Goal: Communication & Community: Answer question/provide support

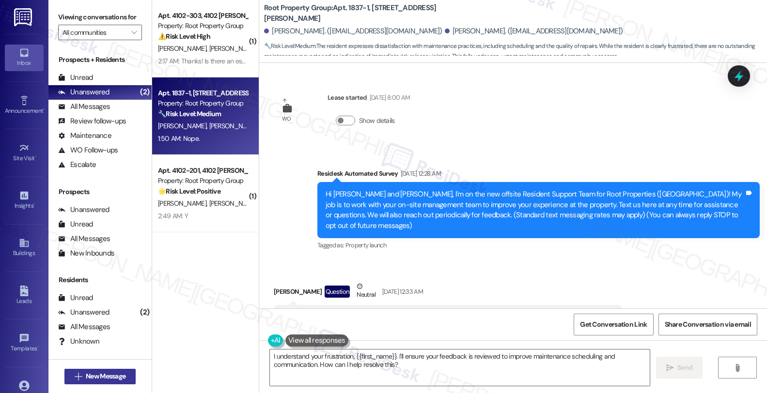
click at [114, 375] on span "New Message" at bounding box center [106, 376] width 40 height 10
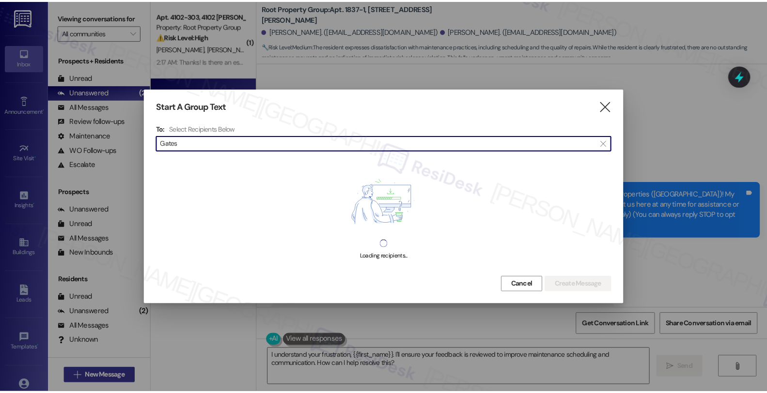
scroll to position [7847, 0]
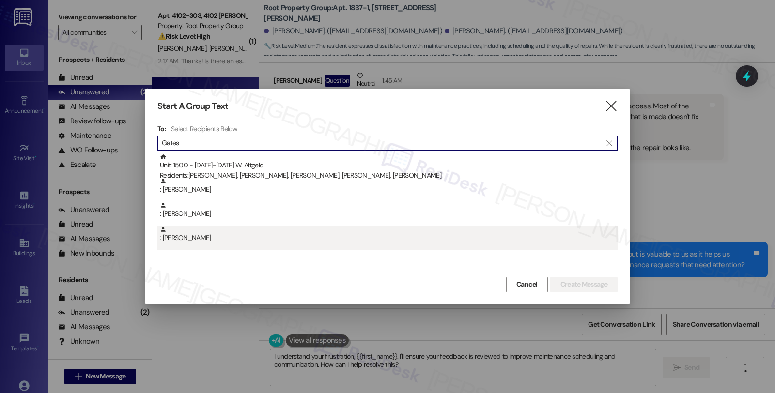
type input "Gates"
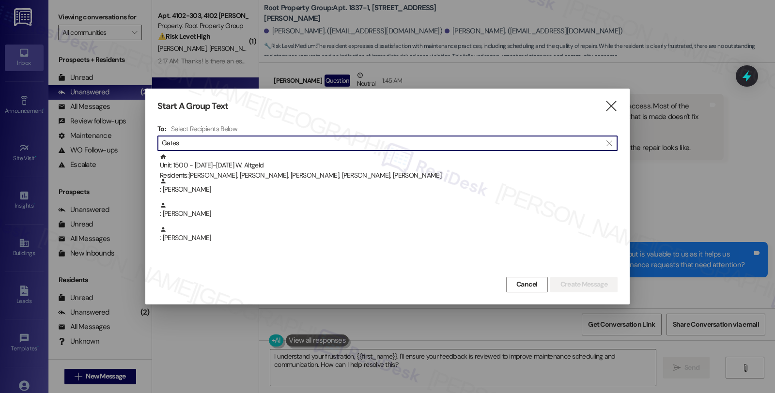
click at [195, 240] on div ": Thomas Gates" at bounding box center [389, 234] width 458 height 17
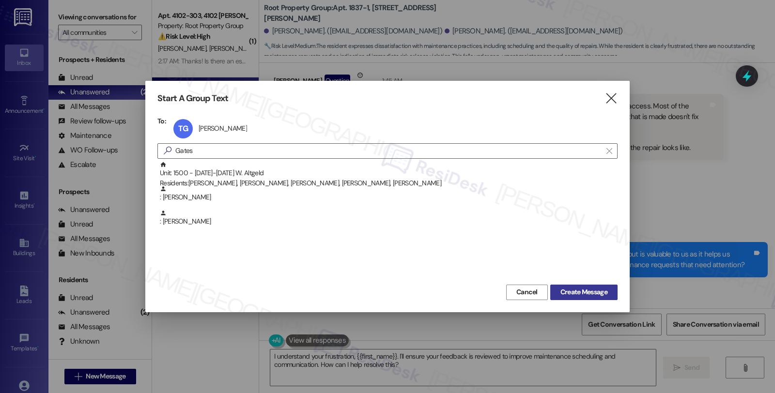
click at [593, 292] on span "Create Message" at bounding box center [583, 292] width 47 height 10
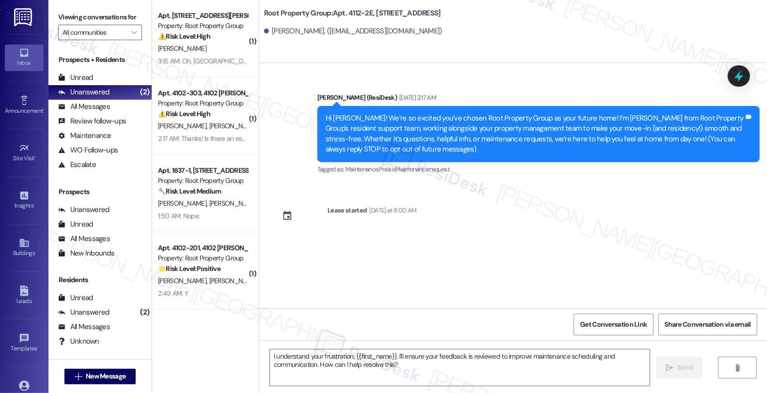
scroll to position [0, 0]
drag, startPoint x: 408, startPoint y: 370, endPoint x: 414, endPoint y: 369, distance: 5.4
click at [408, 370] on textarea "I understand your frustration, {{first_name}}. I'll ensure your feedback is rev…" at bounding box center [460, 368] width 380 height 36
paste textarea "Hi {{first_name}}! Only one week to go until move-in at {{property}} — we can’t…"
type textarea "Hi {{first_name}}! Only one week to go until move-in at {{property}} — we can’t…"
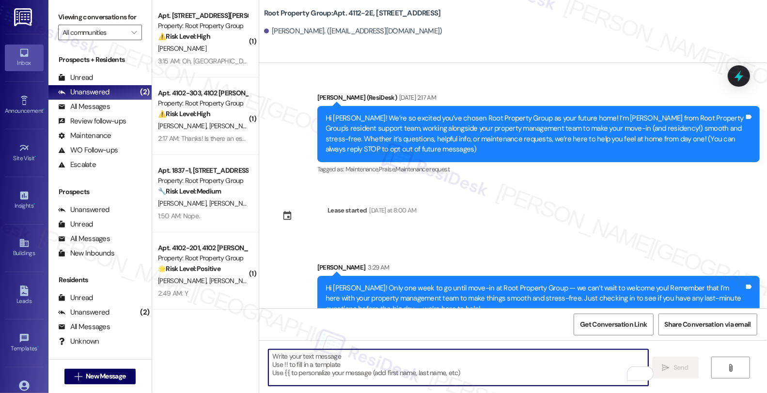
scroll to position [20, 0]
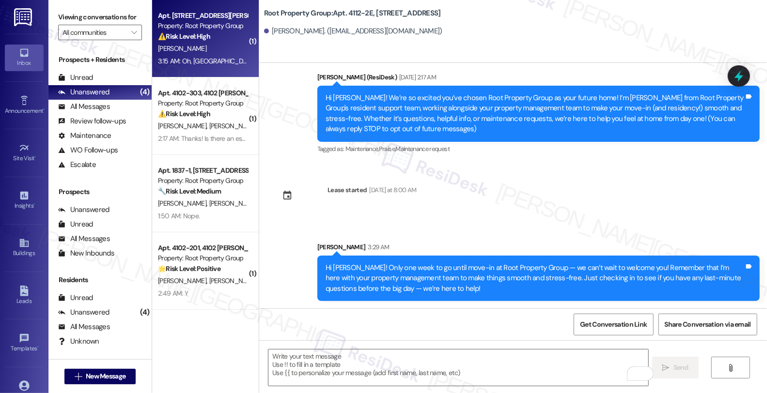
click at [230, 47] on div "[PERSON_NAME]" at bounding box center [203, 49] width 92 height 12
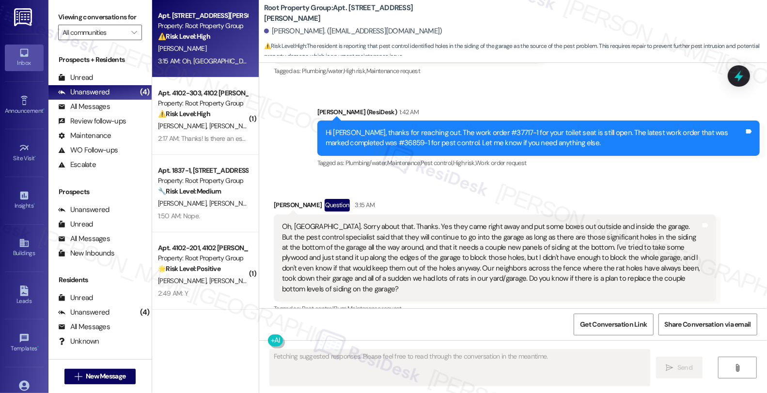
scroll to position [2410, 0]
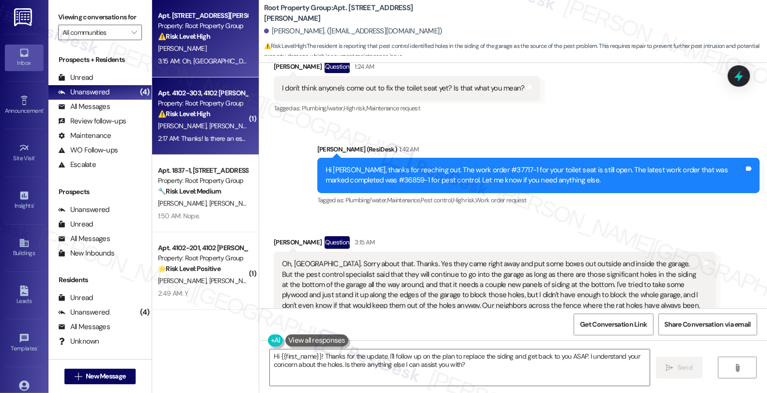
click at [205, 133] on div "2:17 AM: Thanks! Is there an estimated time for the repair yet? I am headed out…" at bounding box center [203, 139] width 92 height 12
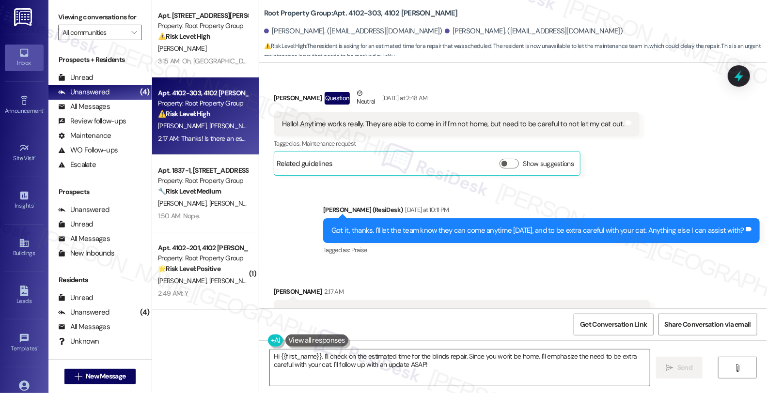
scroll to position [3621, 0]
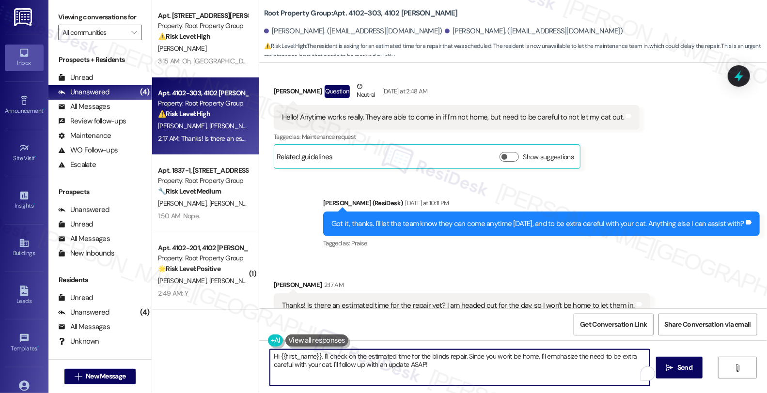
drag, startPoint x: 317, startPoint y: 356, endPoint x: 420, endPoint y: 376, distance: 104.6
click at [420, 376] on textarea "Hi {{first_name}}, I'll check on the estimated time for the blinds repair. Sinc…" at bounding box center [460, 368] width 380 height 36
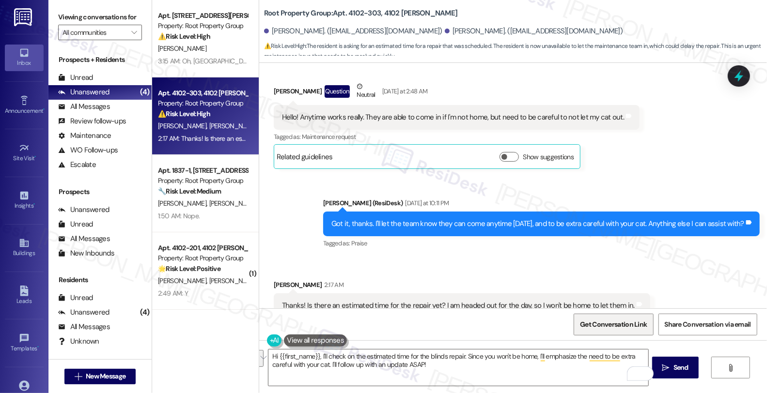
type textarea "Hi {{first_name}}, I'll check on the estimated time for the blinds repair. Sinc…"
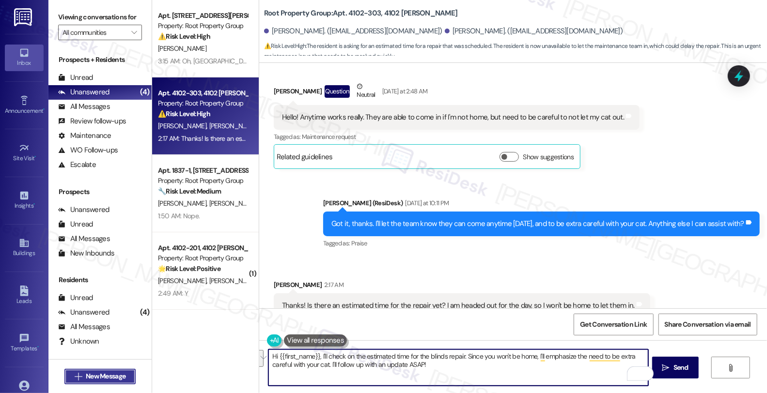
click at [107, 373] on span "New Message" at bounding box center [106, 376] width 40 height 10
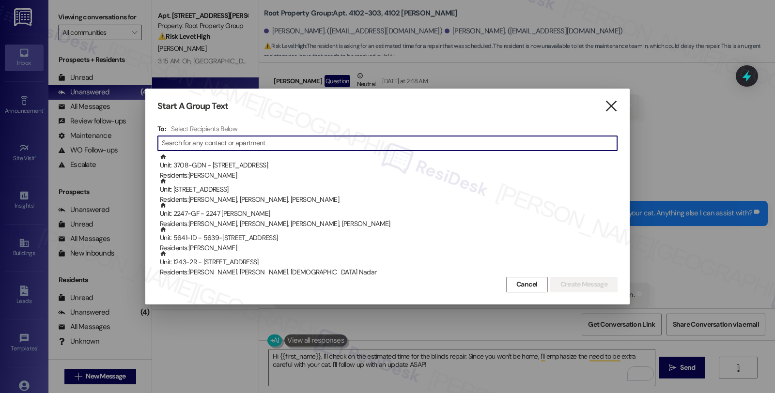
click at [611, 101] on icon "" at bounding box center [610, 106] width 13 height 10
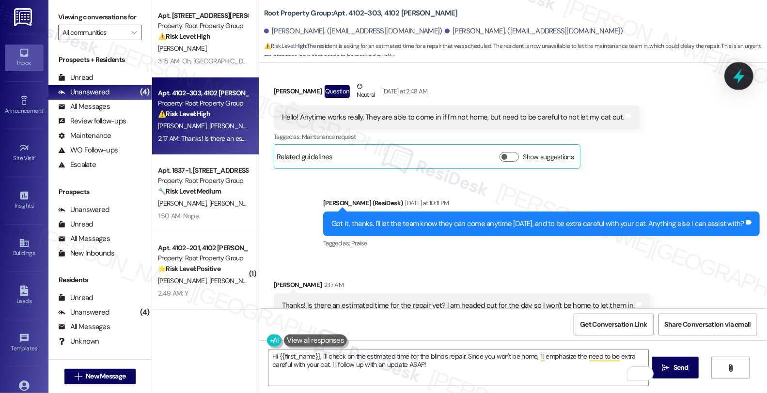
click at [740, 76] on icon at bounding box center [739, 76] width 12 height 15
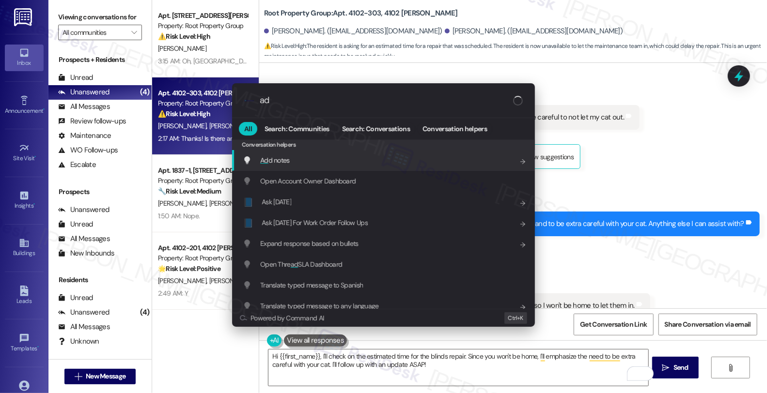
type input "add"
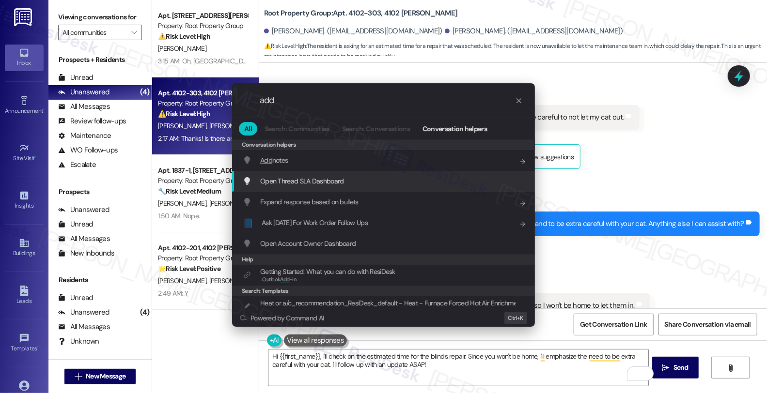
click at [302, 157] on div "Add notes Add shortcut" at bounding box center [384, 160] width 283 height 11
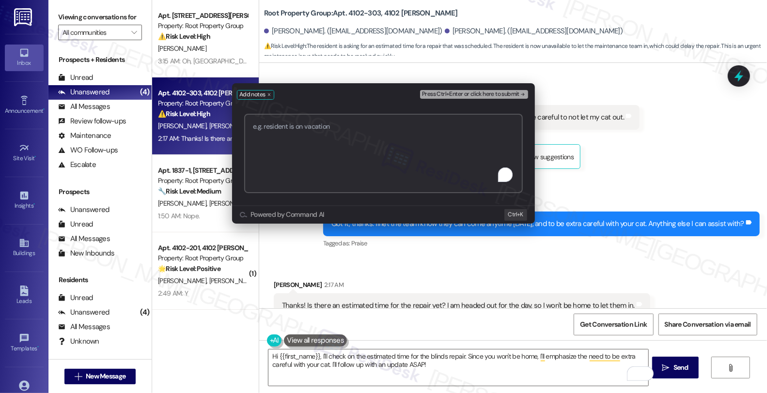
paste textarea "https://residesk.slack.com/archives/C0951TF2A4R/p1758118491125019?thread_ts=175…"
type textarea "https://residesk.slack.com/archives/C0951TF2A4R/p1758118491125019?thread_ts=175…"
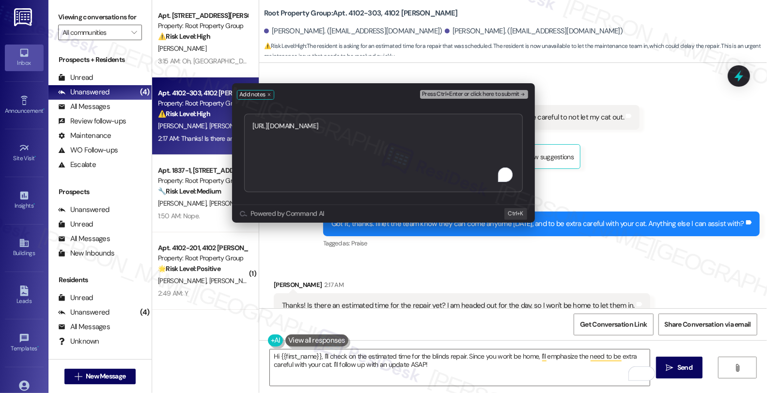
click at [488, 91] on span "Press Ctrl+Enter or click here to submit" at bounding box center [470, 94] width 97 height 7
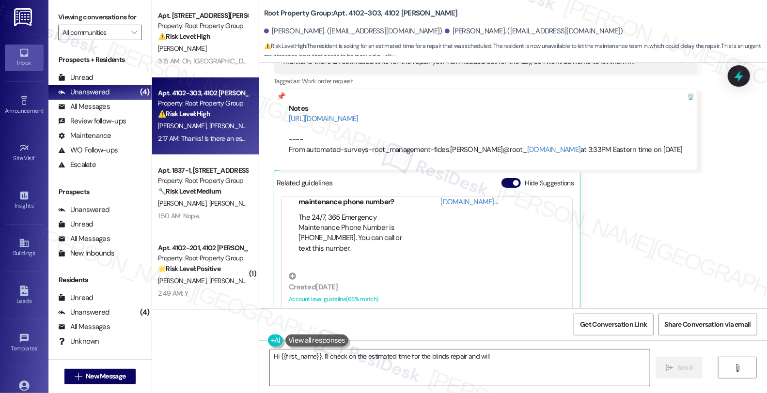
scroll to position [60, 0]
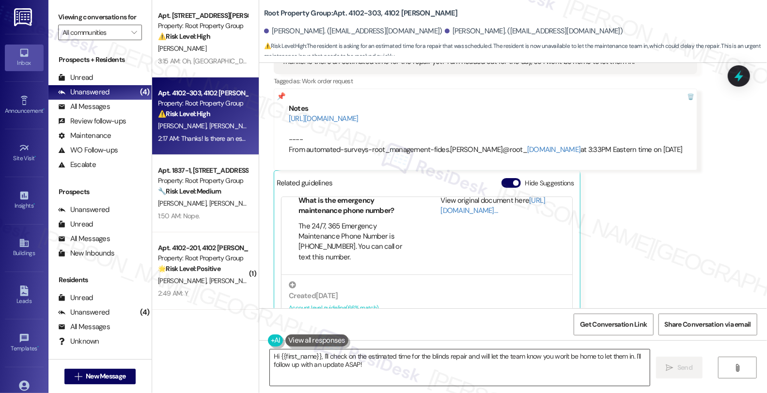
click at [270, 353] on textarea "Hi {{first_name}}, I'll check on the estimated time for the blinds repair and w…" at bounding box center [460, 368] width 380 height 36
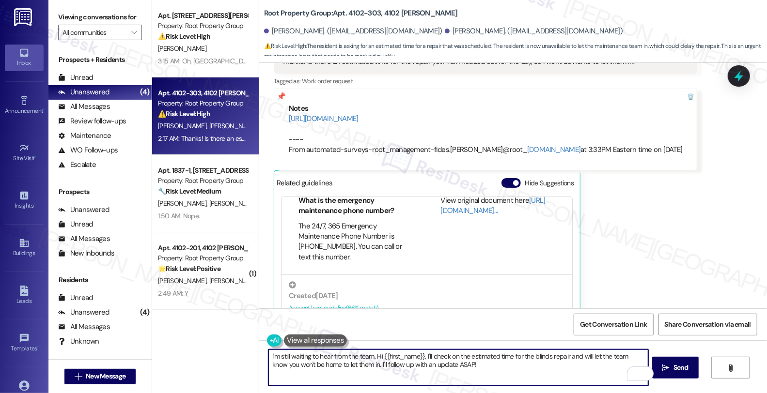
click at [528, 375] on textarea "I'm still waiting to hear from the team. Hi {{first_name}}, I'll check on the e…" at bounding box center [458, 368] width 380 height 36
click at [371, 355] on textarea "I'm still waiting to hear from the team. Hi {{first_name}}, I'll check on the e…" at bounding box center [458, 368] width 380 height 36
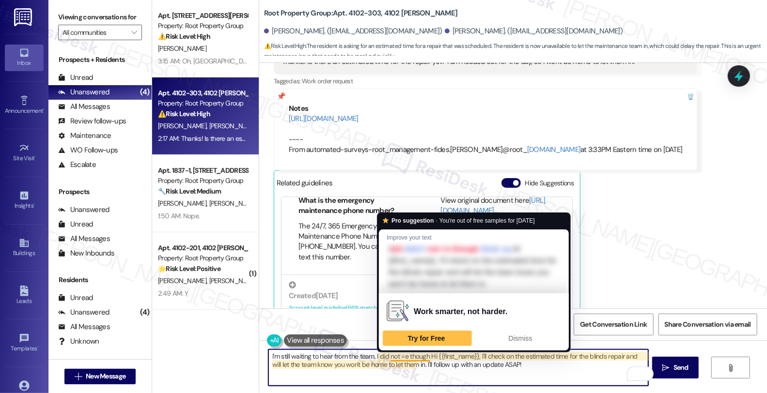
click at [393, 355] on textarea "I'm still waiting to hear from the team. I did not =e though Hi {{first_name}},…" at bounding box center [458, 368] width 380 height 36
click at [396, 355] on textarea "I'm still waiting to hear from the team. I did not =e though Hi {{first_name}},…" at bounding box center [458, 368] width 380 height 36
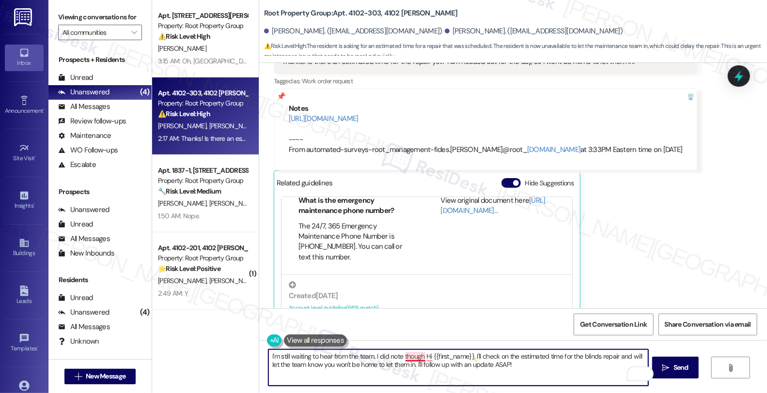
click at [416, 356] on textarea "I'm still waiting to hear from the team. I did note though Hi {{first_name}}, I…" at bounding box center [458, 368] width 380 height 36
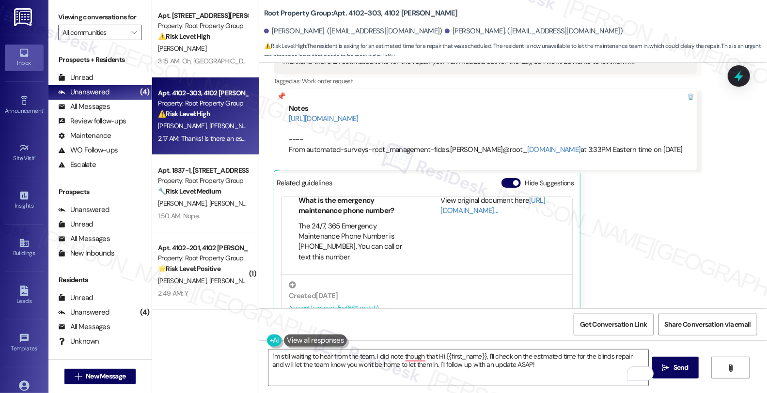
click at [506, 366] on textarea "I'm still waiting to hear from the team. I did note though that Hi {{first_name…" at bounding box center [458, 368] width 380 height 36
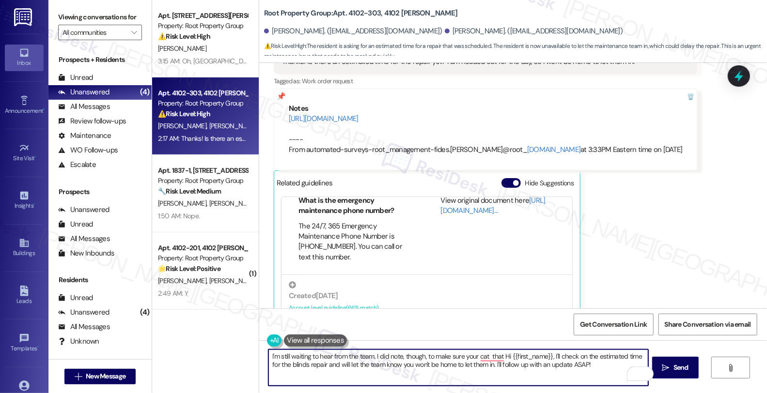
click at [486, 370] on textarea "I'm still waiting to hear from the team. I did note, though, to make sure your …" at bounding box center [458, 368] width 380 height 36
click at [485, 354] on textarea "I'm still waiting to hear from the team. I did note, though, to make sure your …" at bounding box center [458, 368] width 380 height 36
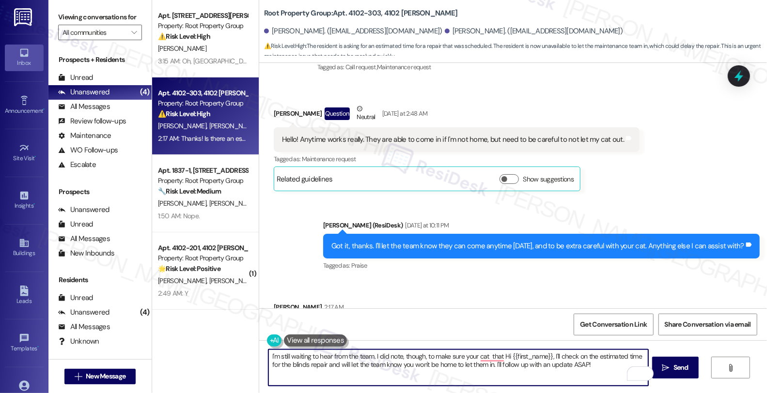
scroll to position [3596, 0]
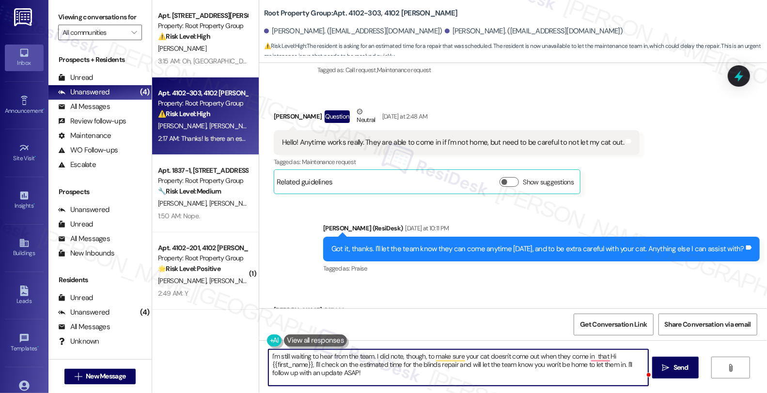
click at [534, 356] on textarea "I'm still waiting to hear from the team. I did note, though, to make sure your …" at bounding box center [458, 368] width 380 height 36
click at [441, 367] on textarea "I'm still waiting to hear from the team. I did note, though, to make sure your …" at bounding box center [458, 368] width 380 height 36
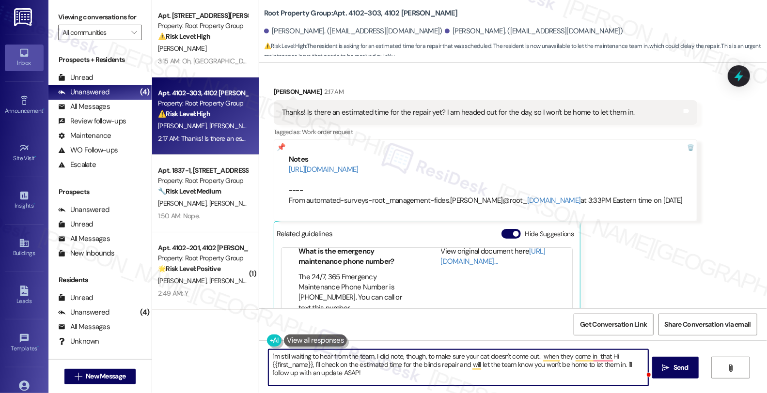
scroll to position [3811, 0]
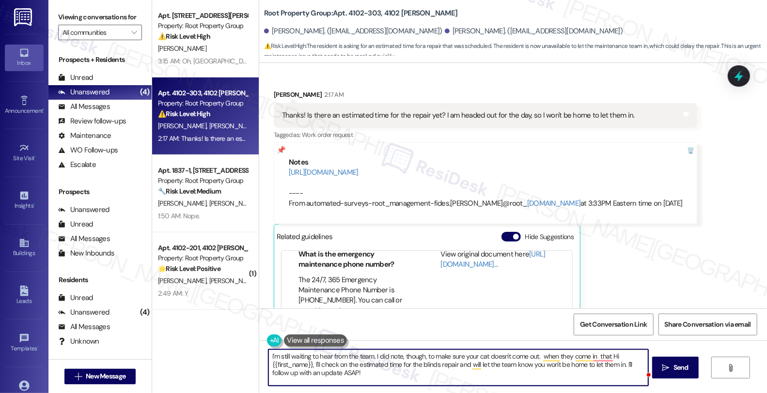
click at [719, 259] on div "Received via SMS Evan Gonzales 2:17 AM Thanks! Is there an estimated time for t…" at bounding box center [513, 241] width 508 height 346
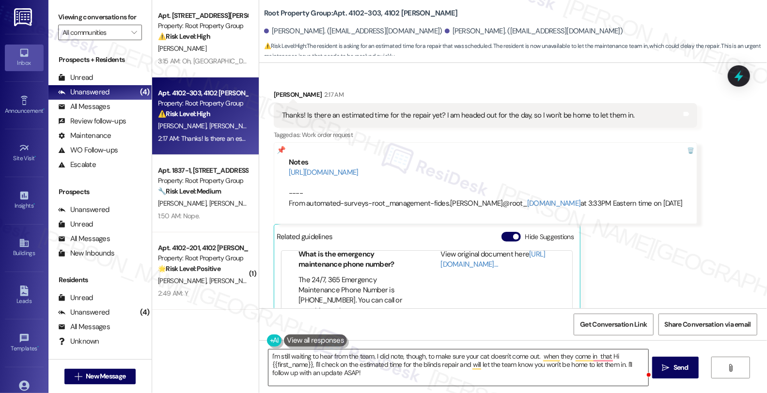
click at [535, 358] on textarea "I'm still waiting to hear from the team. I did note, though, to make sure your …" at bounding box center [458, 368] width 380 height 36
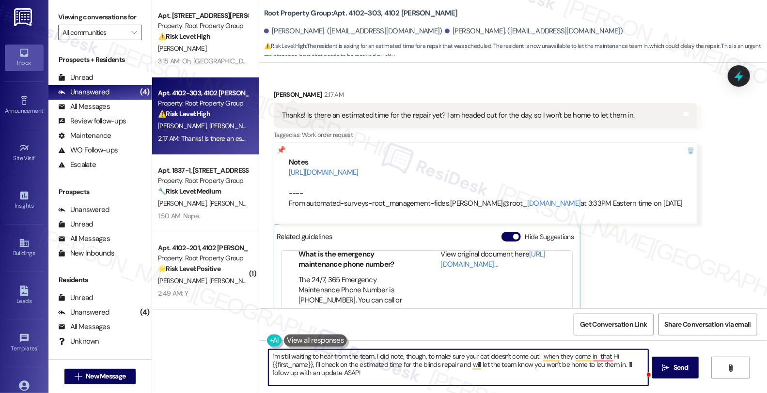
click at [533, 357] on textarea "I'm still waiting to hear from the team. I did note, though, to make sure your …" at bounding box center [458, 368] width 380 height 36
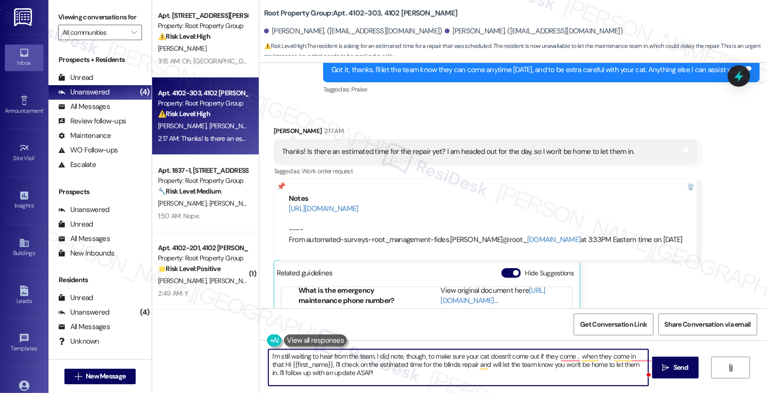
scroll to position [3865, 0]
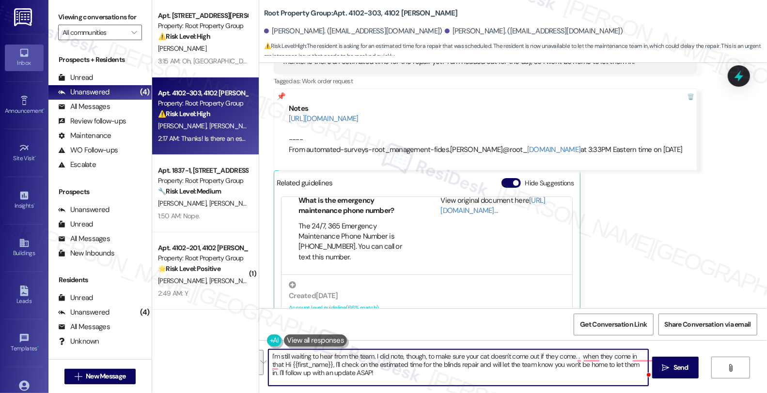
type textarea "I'm still waiting to hear from the team. I did note, though, to make sure your …"
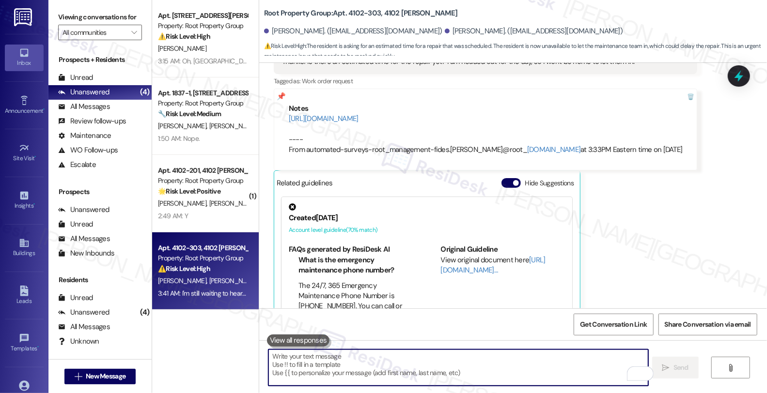
click at [230, 209] on div "J. Nanni T. Van Regenmorter" at bounding box center [203, 204] width 92 height 12
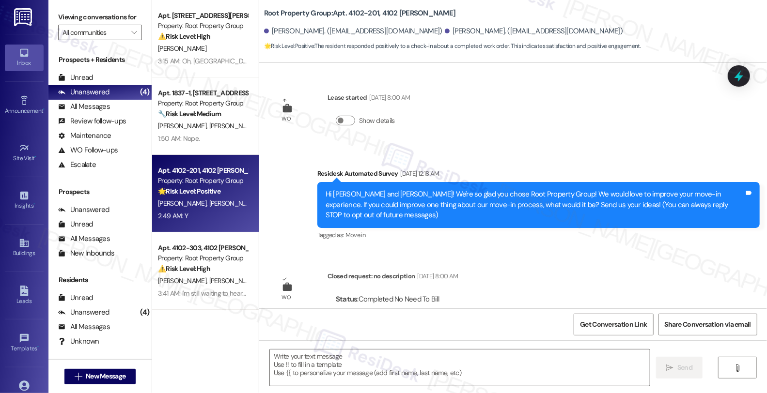
scroll to position [211, 0]
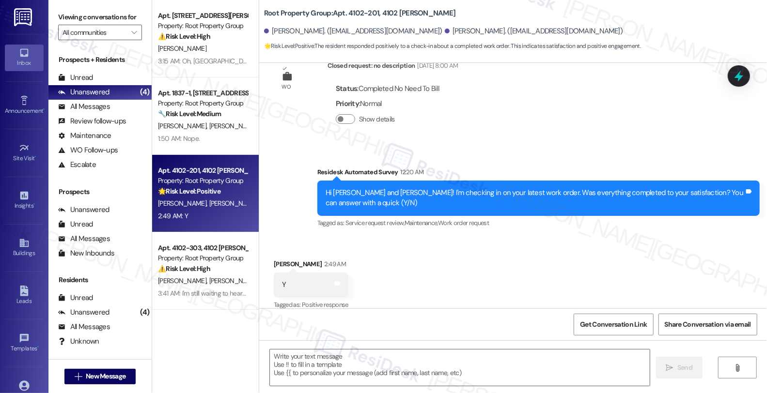
drag, startPoint x: 521, startPoint y: 296, endPoint x: 490, endPoint y: 323, distance: 40.5
click at [521, 296] on div "Received via SMS Joseph Nanni 2:49 AM Y Tags and notes Tagged as: Positive resp…" at bounding box center [513, 278] width 508 height 82
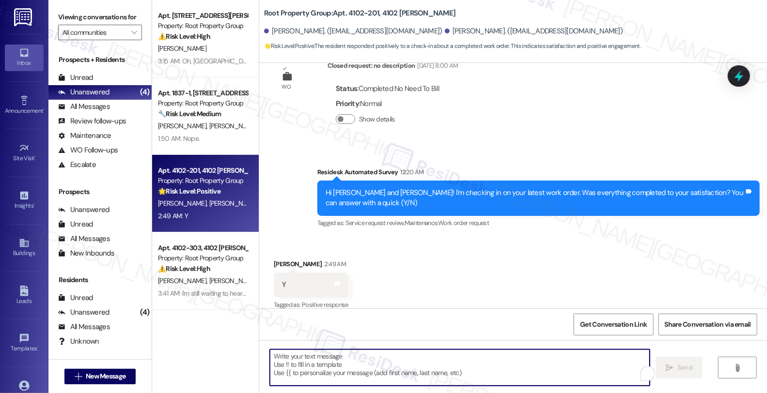
click at [364, 380] on textarea "To enrich screen reader interactions, please activate Accessibility in Grammarl…" at bounding box center [460, 368] width 380 height 36
paste textarea "Hi, it’s great to hear from you, and I’m glad your latest work order has been c…"
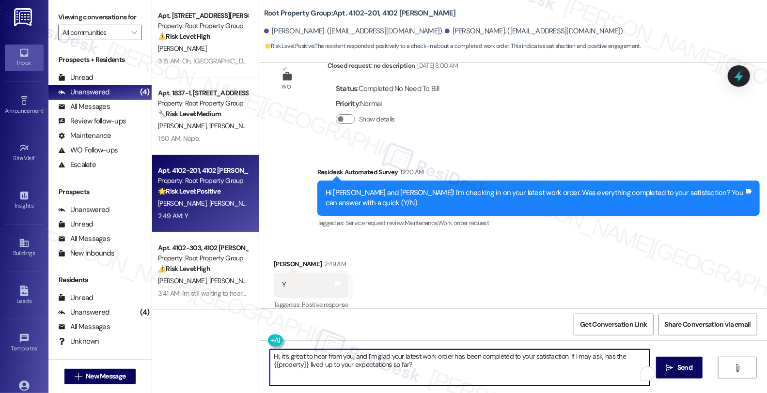
click at [273, 357] on textarea "Hi, it’s great to hear from you, and I’m glad your latest work order has been c…" at bounding box center [460, 368] width 380 height 36
type textarea "Hi Joseph, it’s great to hear from you, and I’m glad your latest work order has…"
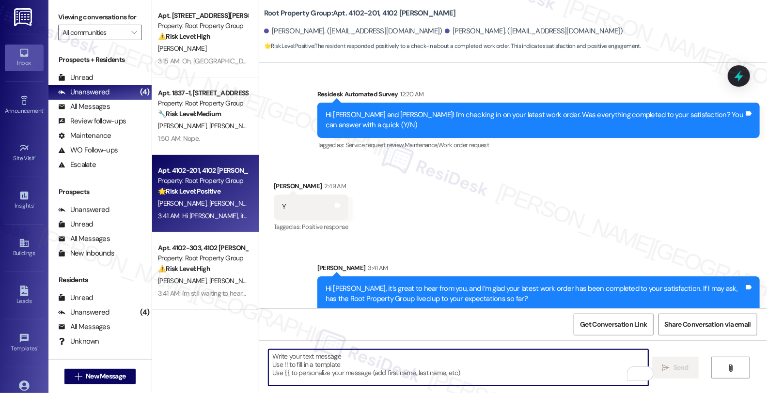
scroll to position [0, 0]
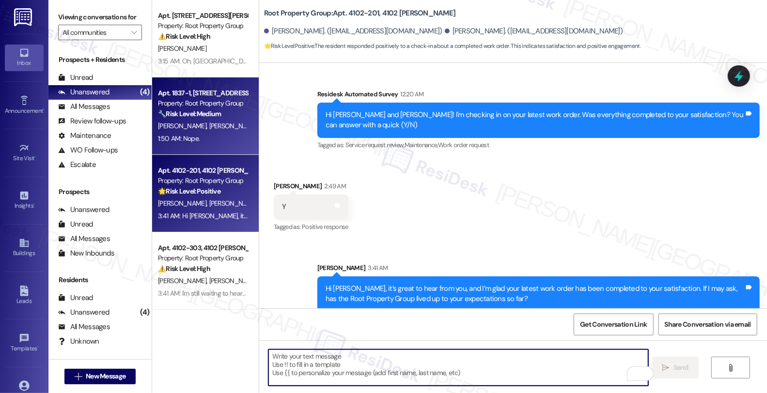
click at [183, 114] on strong "🔧 Risk Level: Medium" at bounding box center [189, 113] width 63 height 9
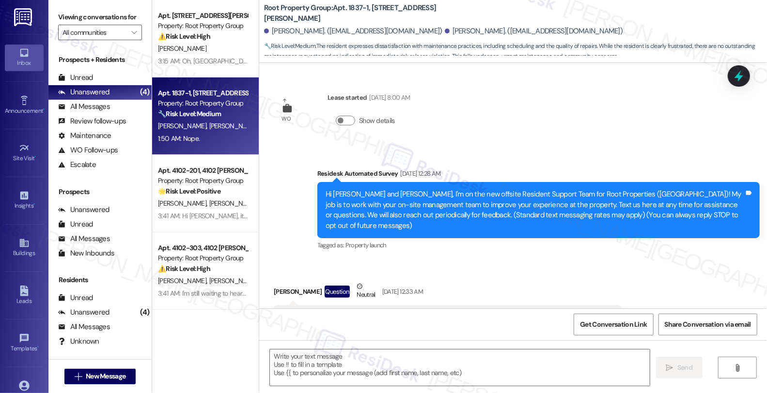
scroll to position [7847, 0]
